Goal: Task Accomplishment & Management: Manage account settings

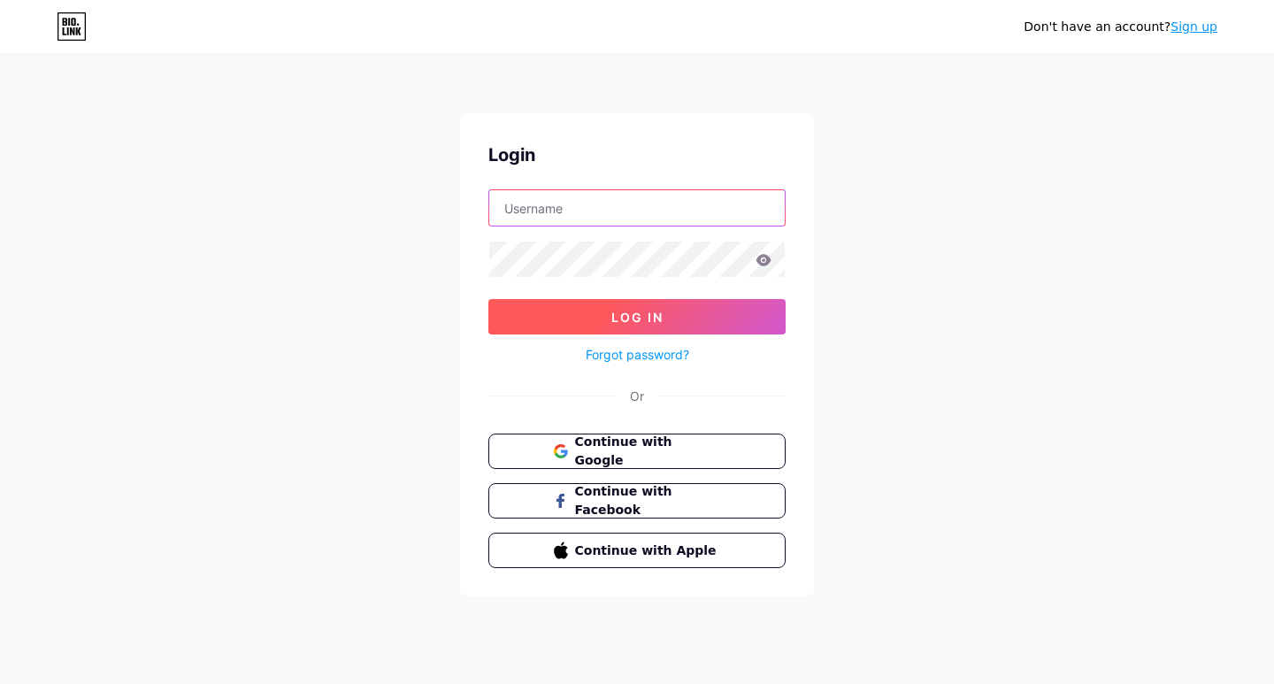
type input "[EMAIL_ADDRESS][DOMAIN_NAME]"
click at [702, 319] on button "Log In" at bounding box center [636, 316] width 297 height 35
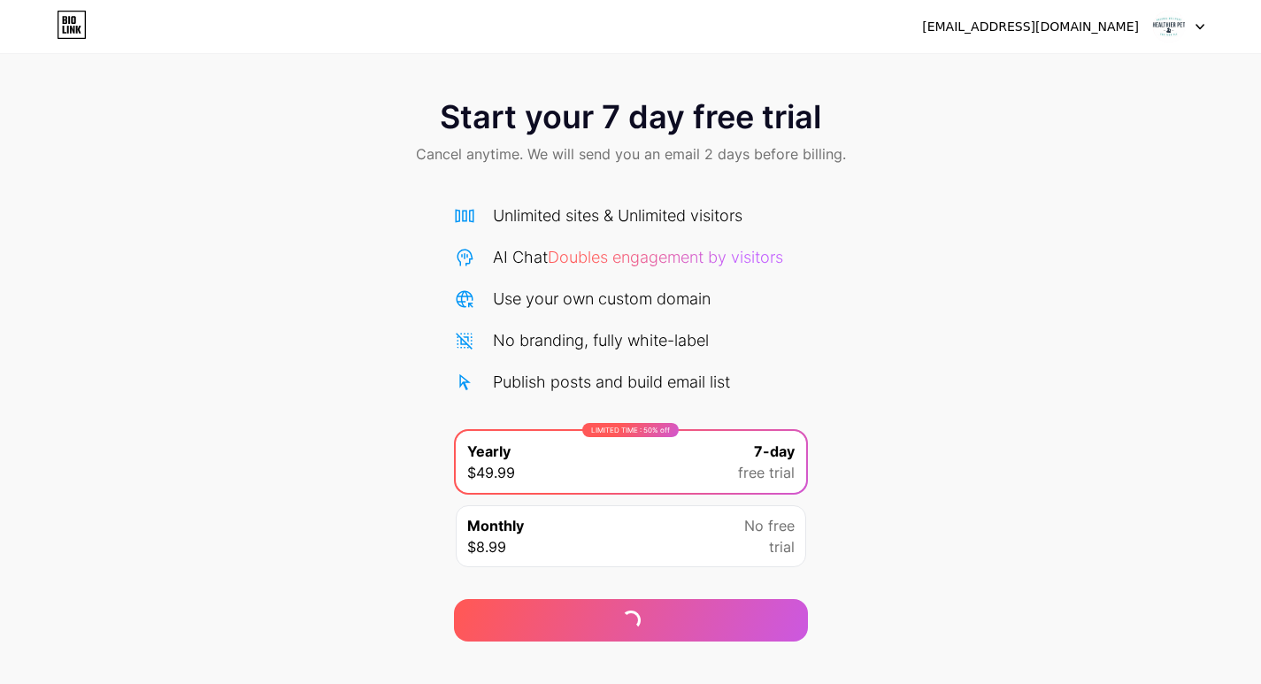
click at [1177, 24] on img at bounding box center [1169, 27] width 34 height 34
click at [1193, 19] on div at bounding box center [1178, 27] width 51 height 32
